Goal: Navigation & Orientation: Understand site structure

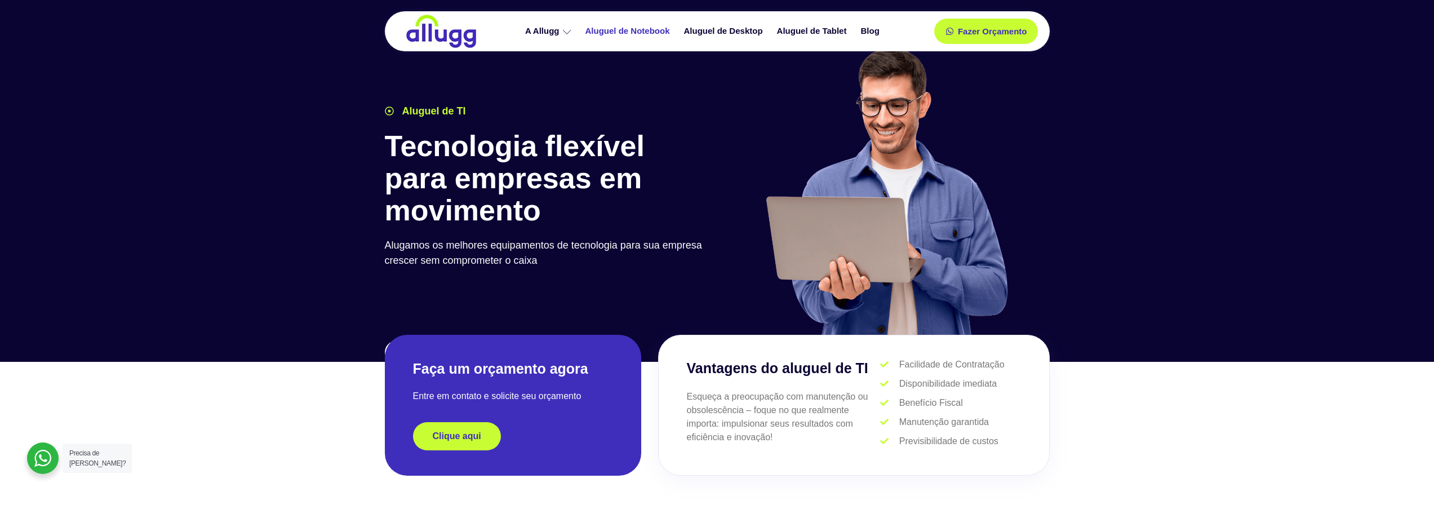
click at [614, 29] on link "Aluguel de Notebook" at bounding box center [629, 31] width 99 height 20
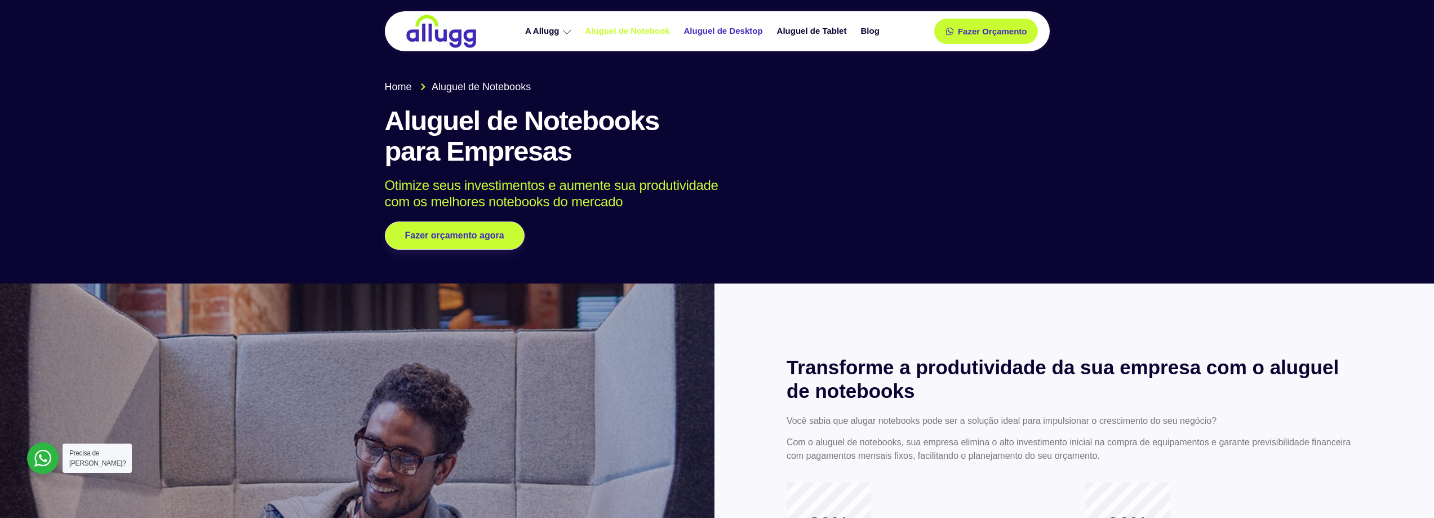
click at [713, 28] on link "Aluguel de Desktop" at bounding box center [725, 31] width 93 height 20
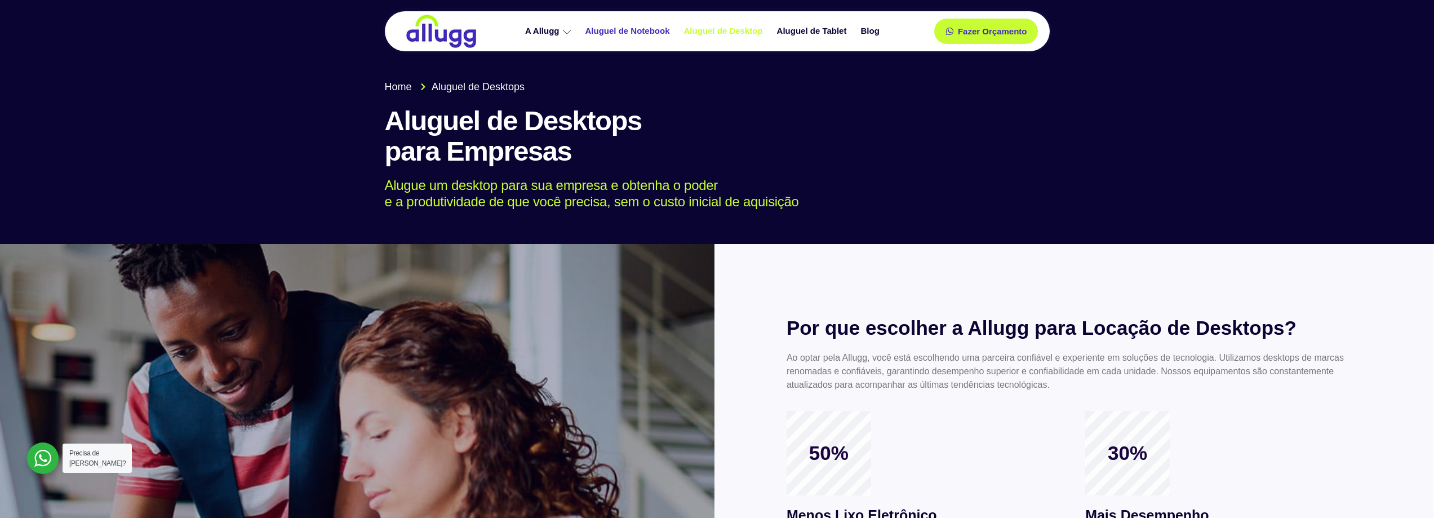
click at [620, 29] on link "Aluguel de Notebook" at bounding box center [629, 31] width 99 height 20
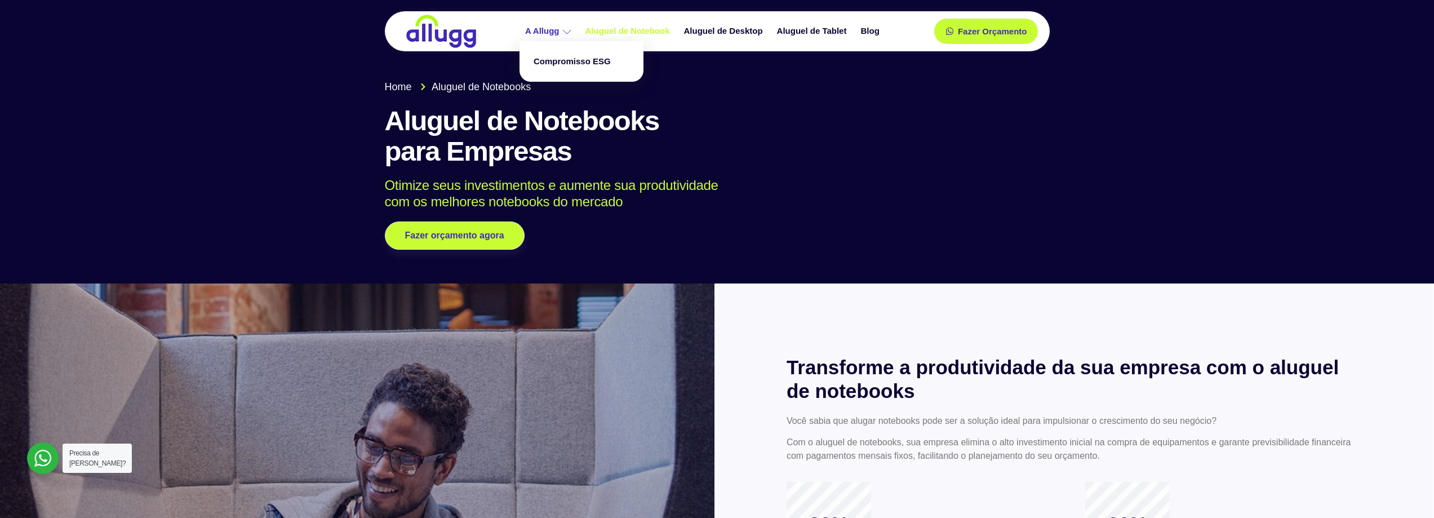
click at [549, 28] on link "A Allugg" at bounding box center [550, 31] width 60 height 20
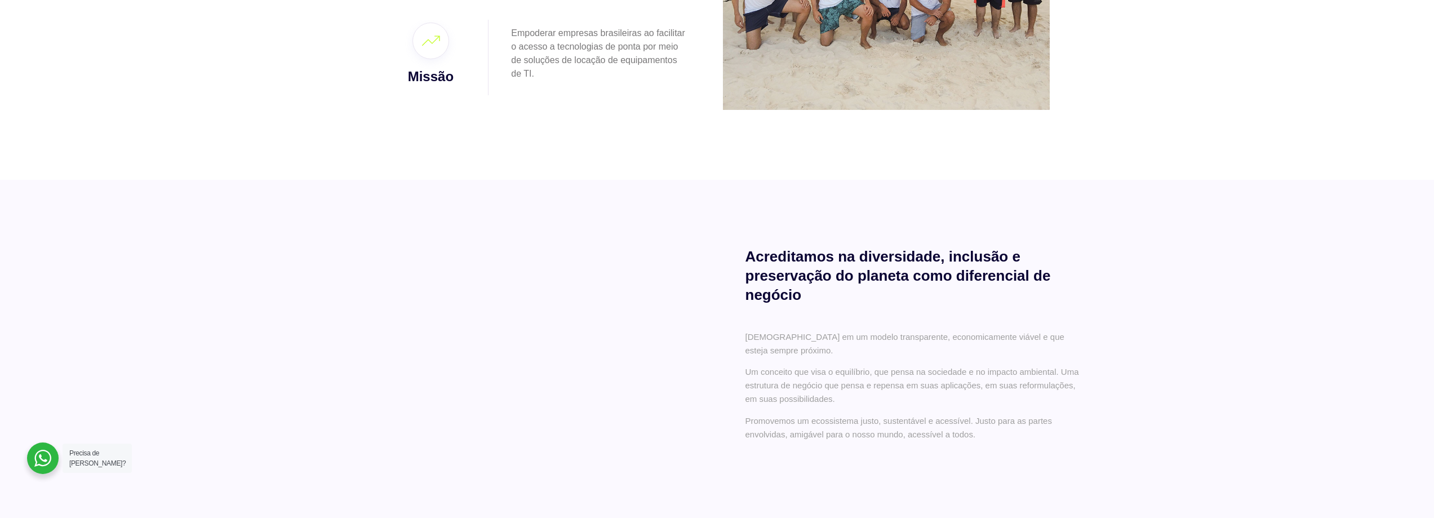
scroll to position [338, 0]
